Goal: Task Accomplishment & Management: Complete application form

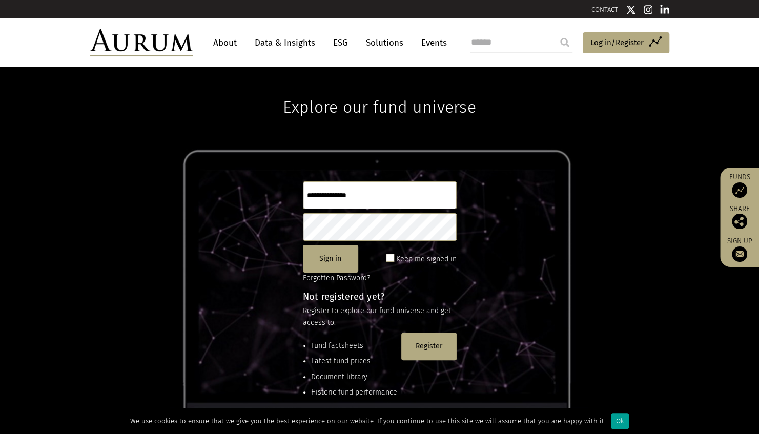
click at [619, 416] on div "Ok" at bounding box center [620, 421] width 18 height 16
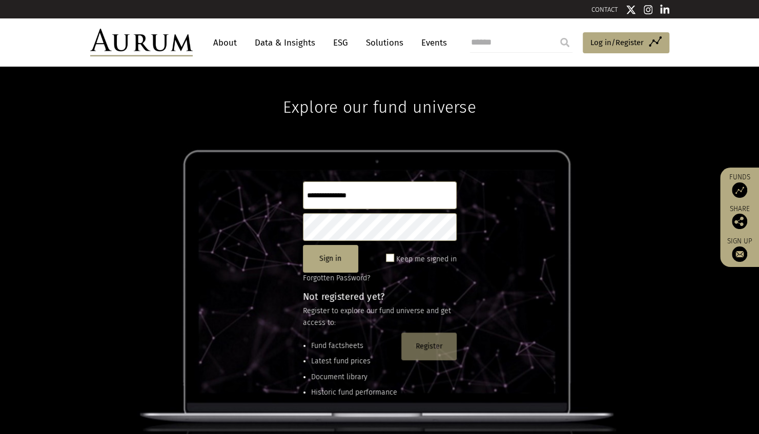
click at [438, 342] on button "Register" at bounding box center [428, 347] width 55 height 28
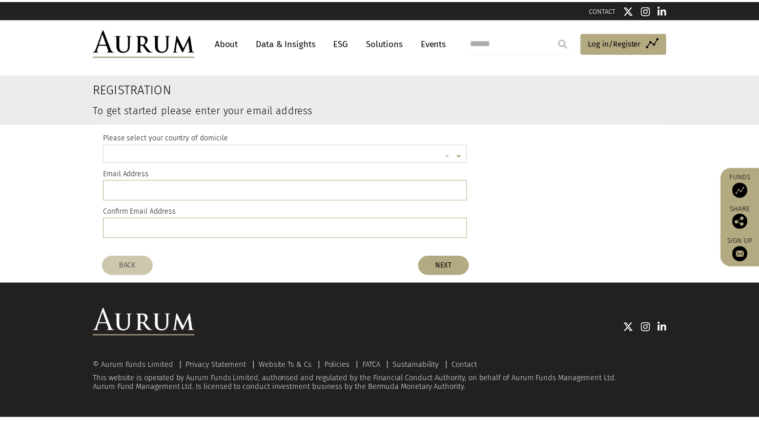
scroll to position [3, 0]
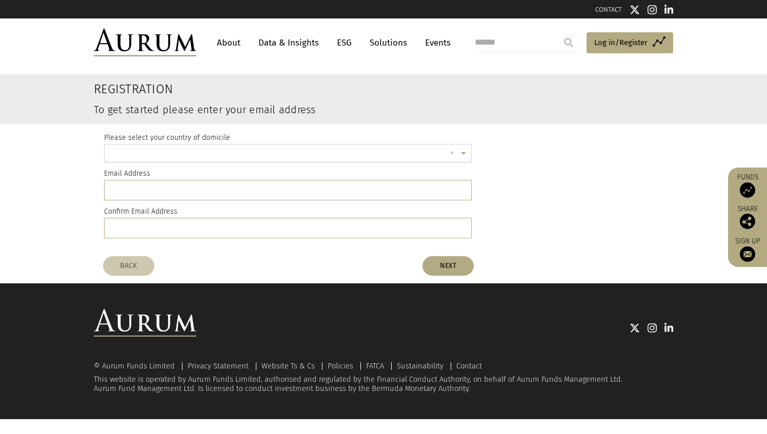
click at [210, 152] on input "text" at bounding box center [278, 155] width 336 height 21
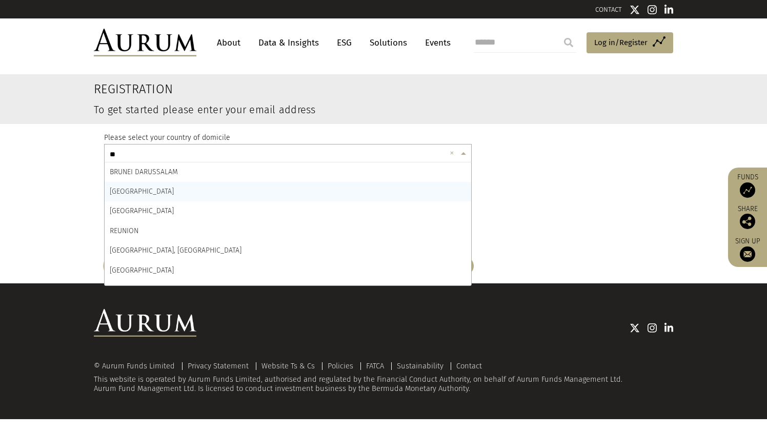
type input "***"
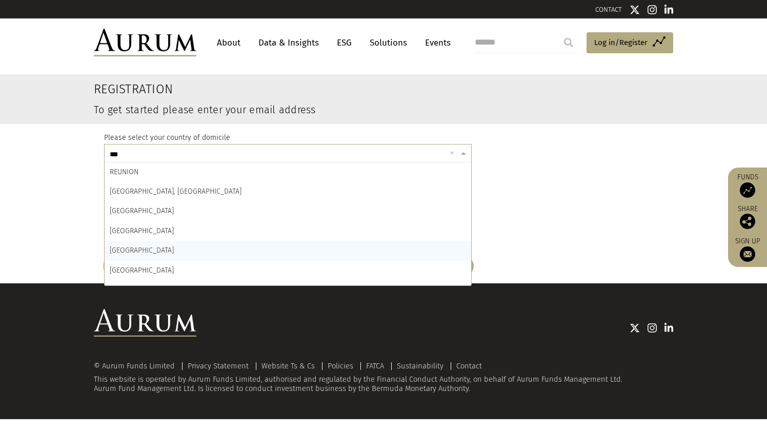
click at [170, 249] on div "[GEOGRAPHIC_DATA]" at bounding box center [288, 250] width 367 height 19
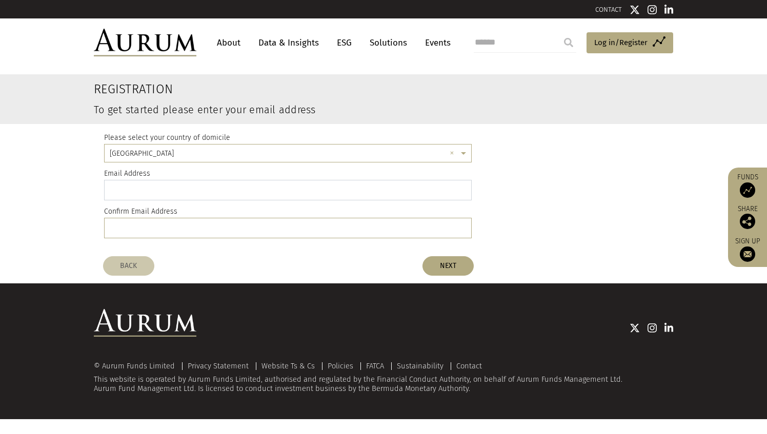
click at [171, 192] on input "email" at bounding box center [288, 190] width 368 height 21
type input "**********"
click at [442, 264] on button "NEXT" at bounding box center [447, 265] width 51 height 19
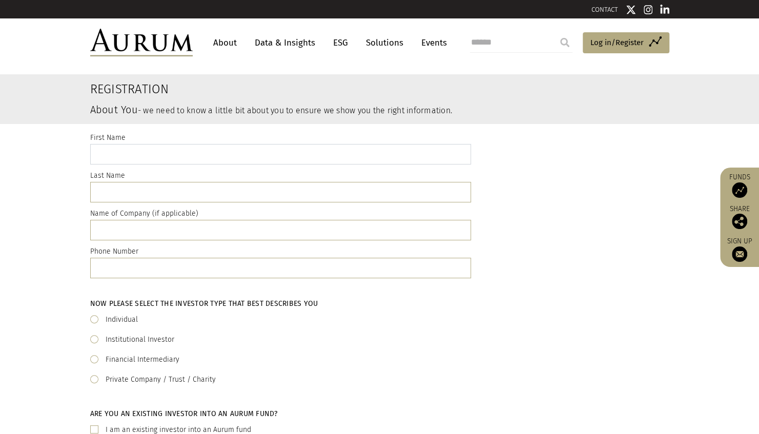
click at [202, 159] on input "text" at bounding box center [280, 154] width 381 height 21
type input "*******"
type input "**********"
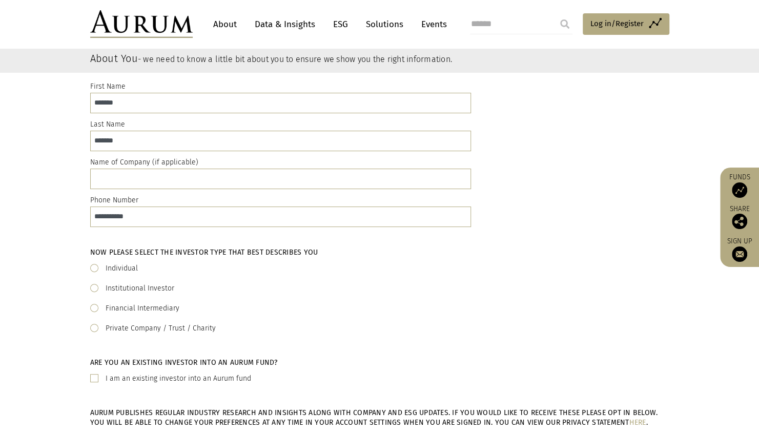
click at [138, 288] on label "Institutional Investor" at bounding box center [140, 289] width 69 height 12
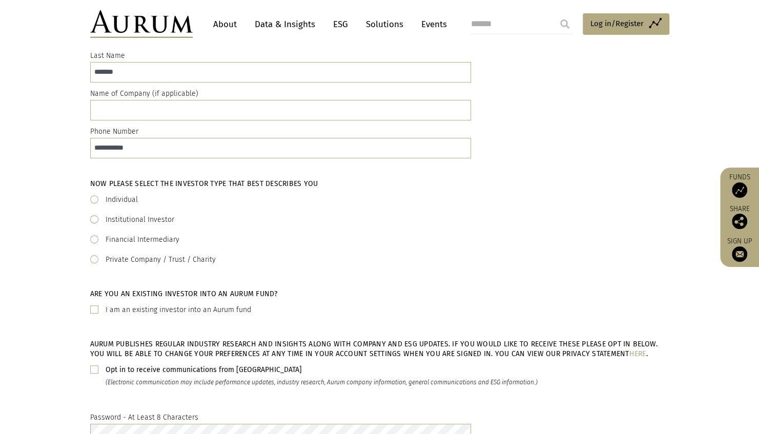
scroll to position [154, 0]
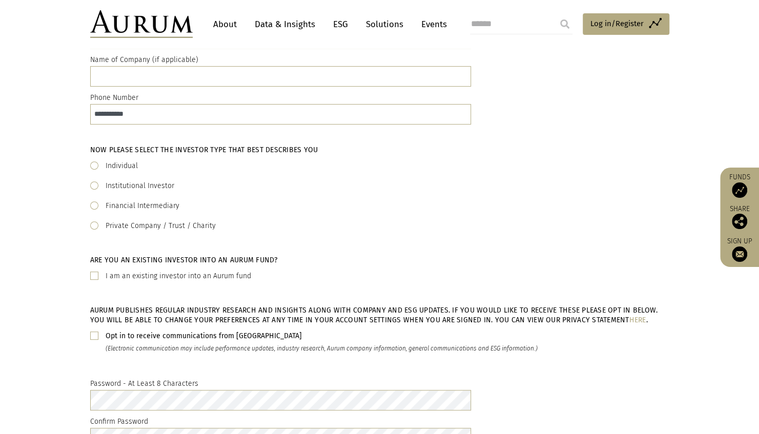
click at [185, 338] on b "Opt in to receive communications from [GEOGRAPHIC_DATA]" at bounding box center [204, 336] width 196 height 9
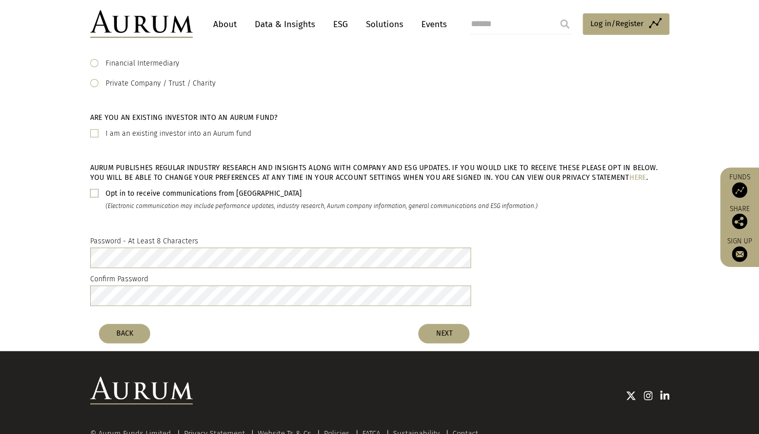
scroll to position [308, 0]
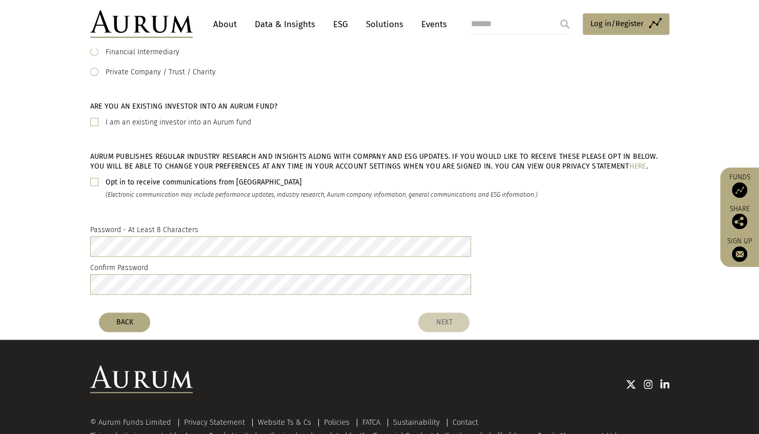
click at [439, 317] on button "NEXT" at bounding box center [443, 322] width 51 height 19
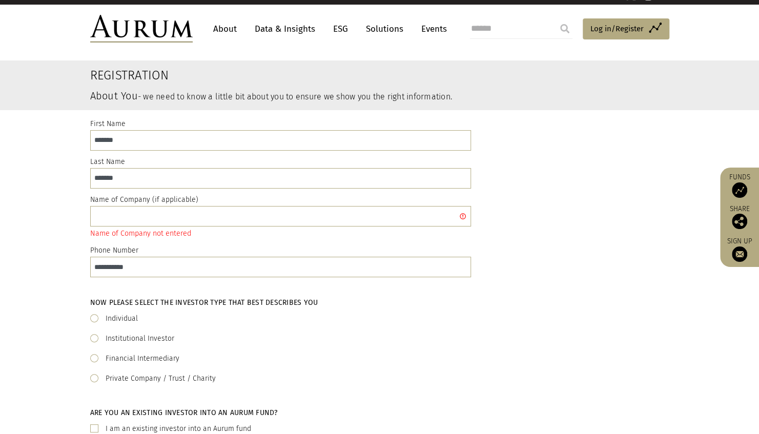
scroll to position [13, 0]
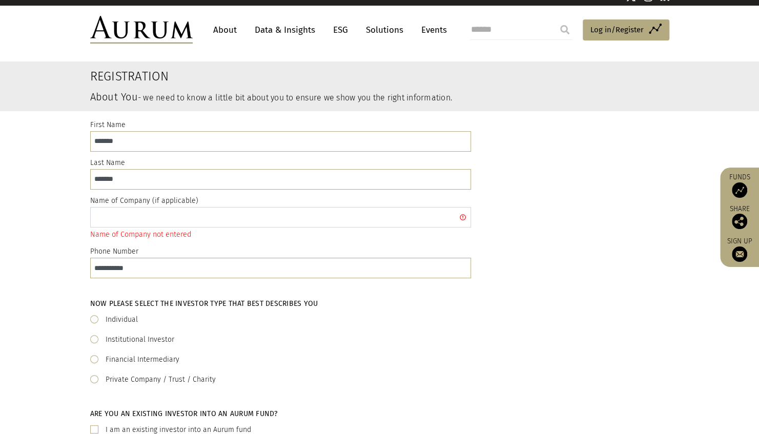
click at [144, 211] on input "text" at bounding box center [280, 217] width 381 height 21
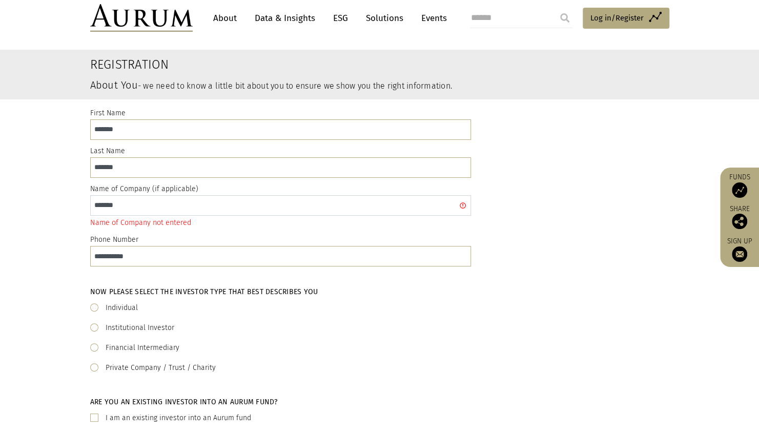
scroll to position [372, 0]
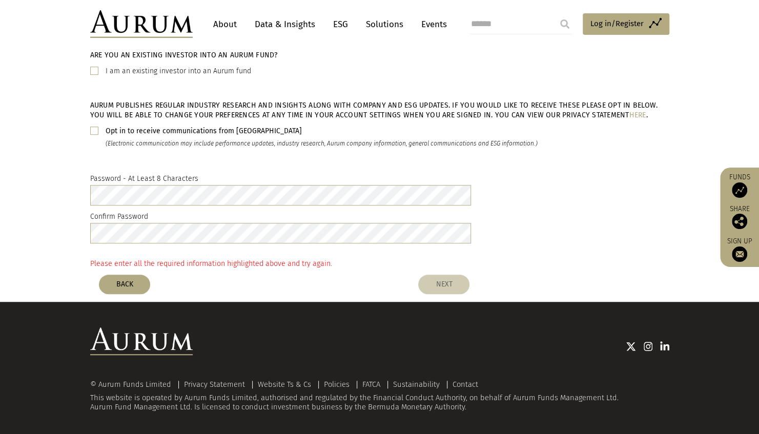
type input "*******"
click at [444, 284] on button "NEXT" at bounding box center [443, 284] width 51 height 19
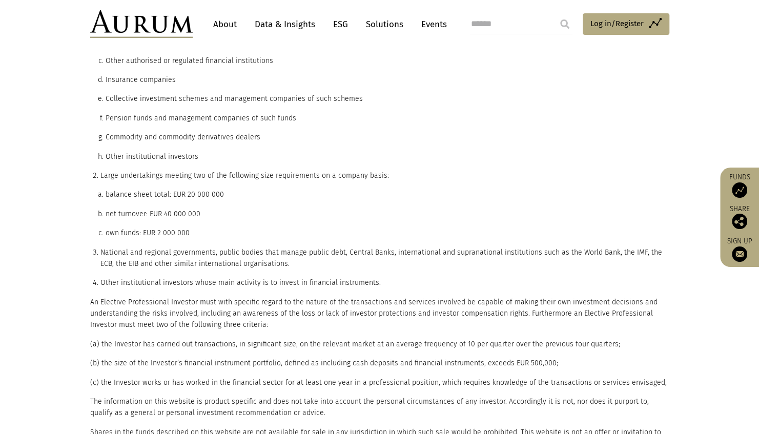
scroll to position [410, 0]
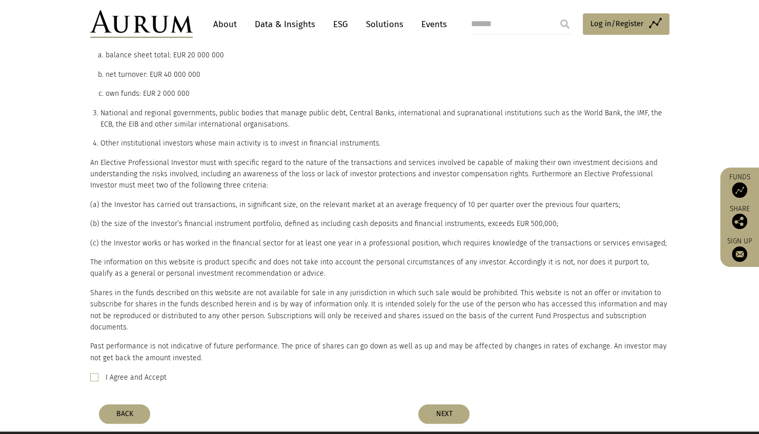
click at [139, 372] on label "I Agree and Accept" at bounding box center [136, 378] width 61 height 12
click at [460, 405] on button "NEXT" at bounding box center [443, 414] width 51 height 19
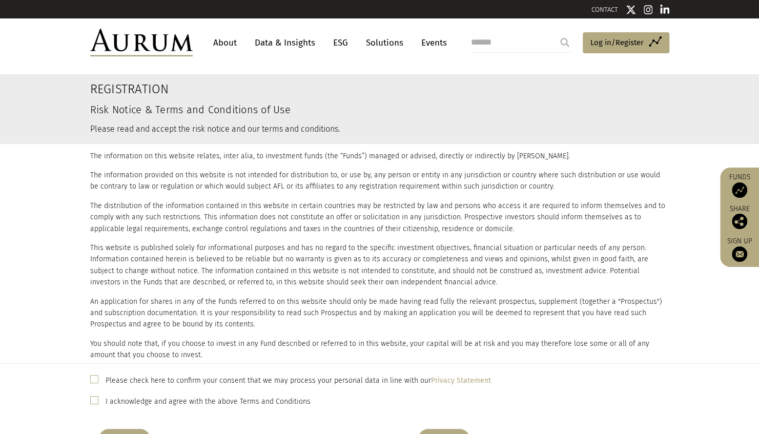
scroll to position [308, 0]
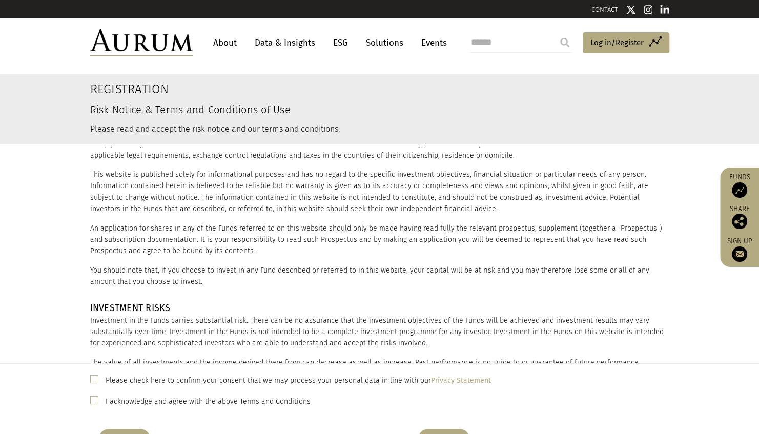
click at [234, 382] on label "Please check here to confirm your consent that we may process your personal dat…" at bounding box center [299, 381] width 386 height 12
click at [229, 404] on label "I acknowledge and agree with the above Terms and Conditions" at bounding box center [208, 402] width 205 height 12
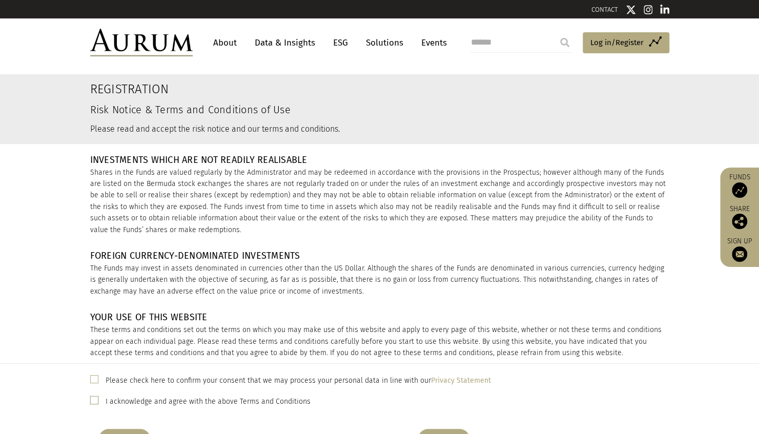
scroll to position [667, 0]
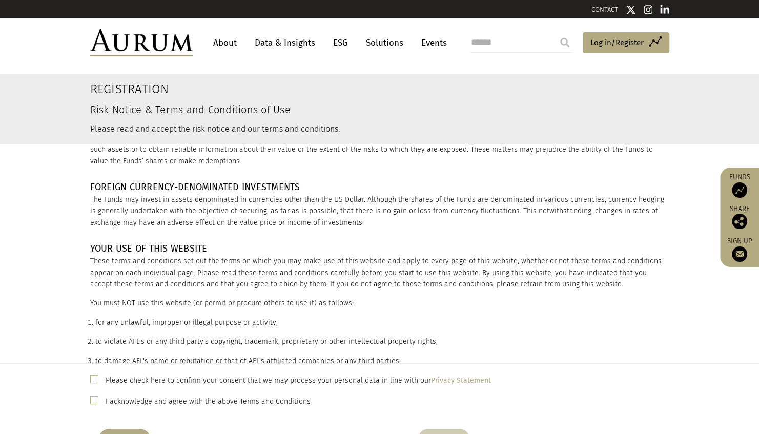
click at [446, 431] on button "FINISH" at bounding box center [443, 438] width 51 height 19
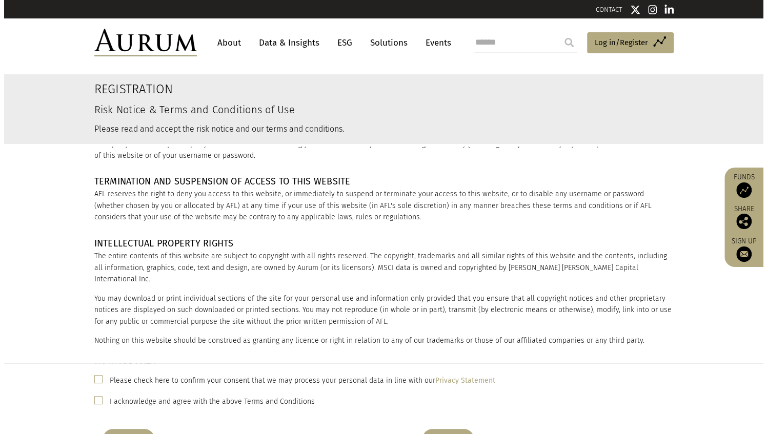
scroll to position [1251, 0]
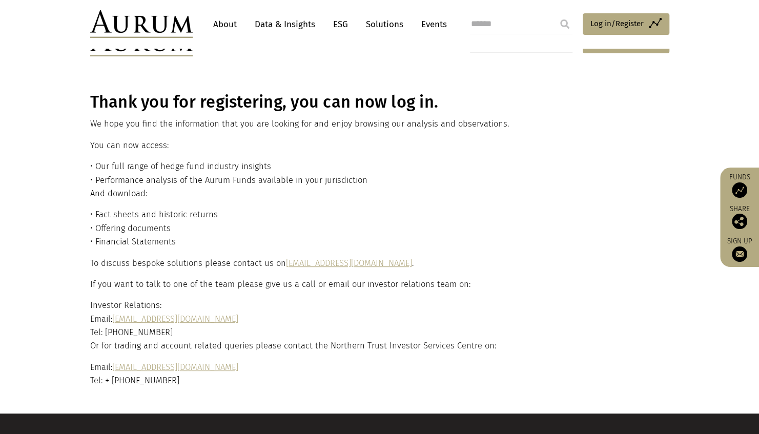
scroll to position [51, 0]
